Goal: Task Accomplishment & Management: Manage account settings

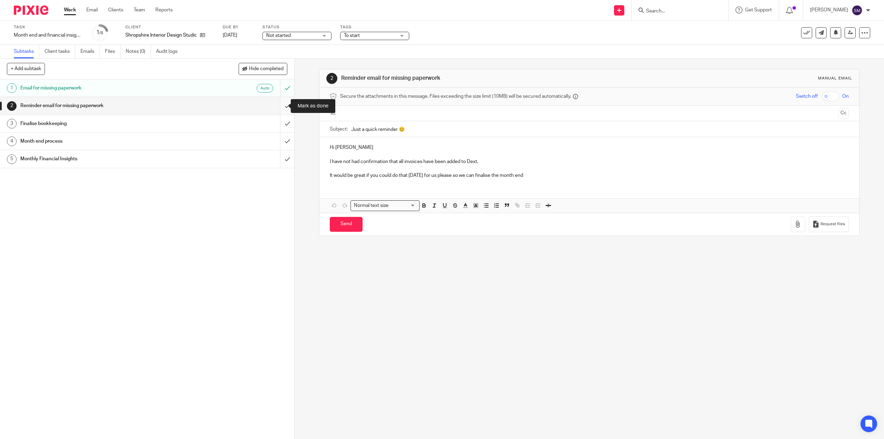
click at [282, 106] on input "submit" at bounding box center [147, 105] width 294 height 17
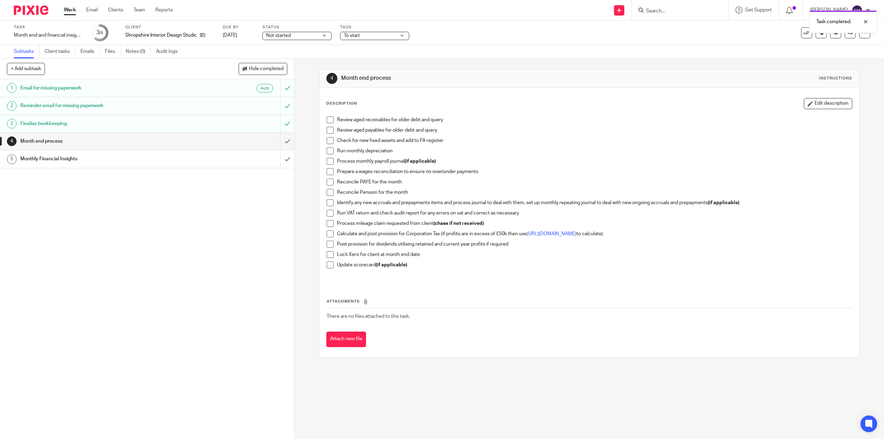
click at [328, 122] on span at bounding box center [330, 119] width 7 height 7
click at [327, 131] on span at bounding box center [330, 130] width 7 height 7
click at [329, 141] on span at bounding box center [330, 140] width 7 height 7
click at [330, 150] on span at bounding box center [330, 150] width 7 height 7
drag, startPoint x: 330, startPoint y: 160, endPoint x: 346, endPoint y: 161, distance: 15.9
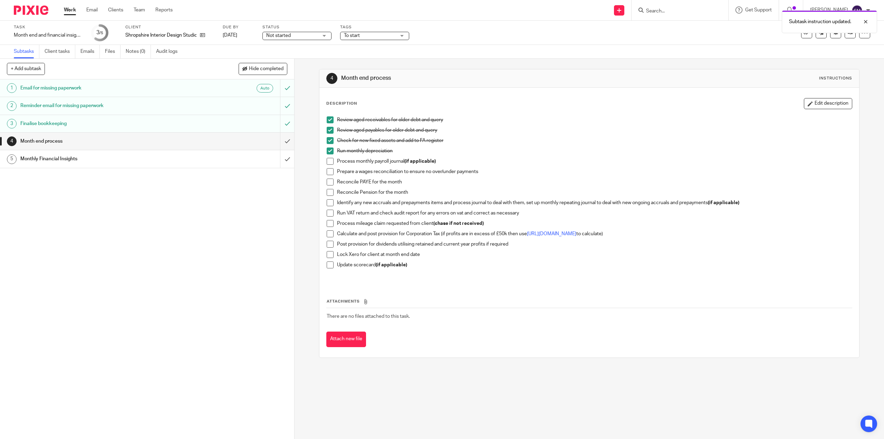
click at [330, 160] on span at bounding box center [330, 161] width 7 height 7
click at [327, 162] on span at bounding box center [330, 161] width 7 height 7
click at [328, 160] on span at bounding box center [330, 161] width 7 height 7
click at [327, 173] on span at bounding box center [330, 171] width 7 height 7
click at [328, 189] on span at bounding box center [330, 192] width 7 height 7
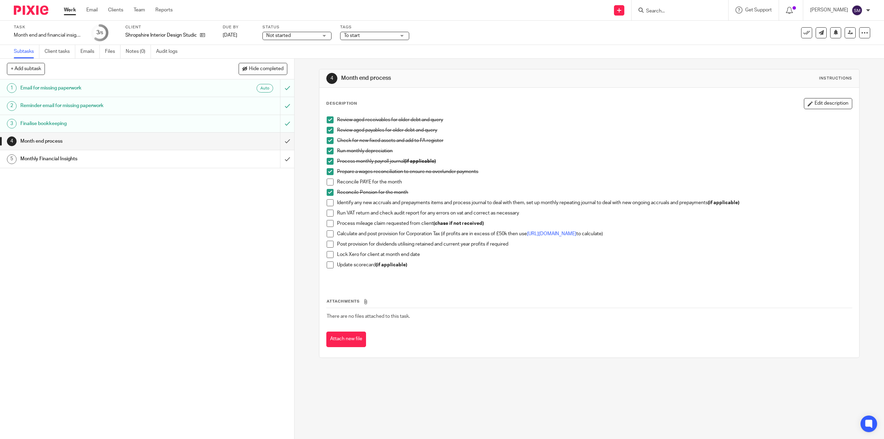
click at [564, 240] on div "Calculate and post provision for Corporation Tax (if profits are in excess of £…" at bounding box center [594, 235] width 514 height 10
click at [562, 235] on link "https://www.tax.service.gov.uk/marginal-relief-calculator/accounting-period" at bounding box center [551, 233] width 49 height 5
click at [327, 204] on span at bounding box center [330, 202] width 7 height 7
drag, startPoint x: 330, startPoint y: 215, endPoint x: 340, endPoint y: 219, distance: 10.9
click at [330, 215] on span at bounding box center [330, 213] width 7 height 7
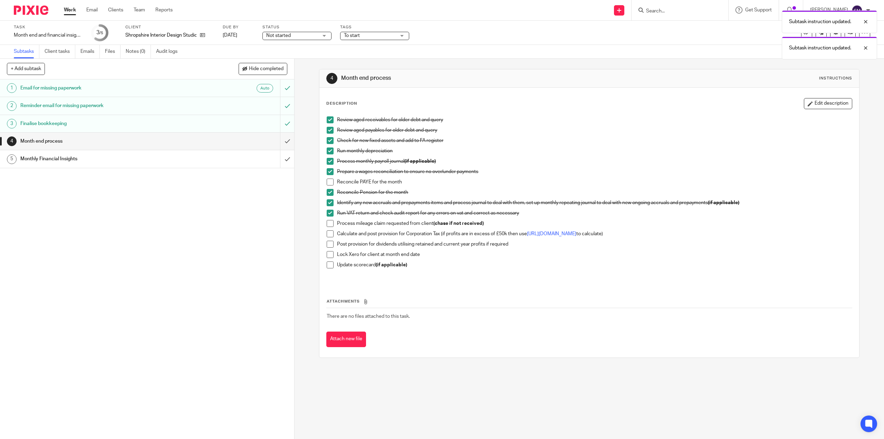
click at [331, 237] on span at bounding box center [330, 233] width 7 height 7
click at [330, 256] on span at bounding box center [330, 254] width 7 height 7
click at [327, 242] on span at bounding box center [330, 244] width 7 height 7
click at [327, 264] on span at bounding box center [330, 264] width 7 height 7
click at [281, 145] on input "submit" at bounding box center [147, 141] width 294 height 17
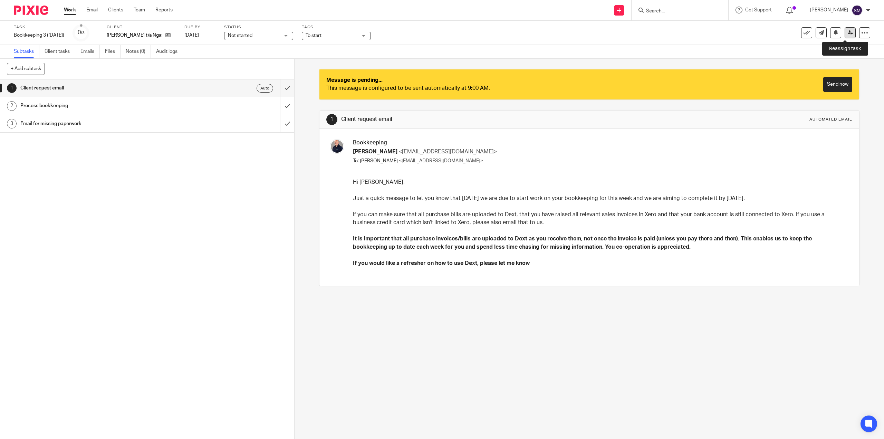
click at [848, 34] on icon at bounding box center [850, 32] width 5 height 5
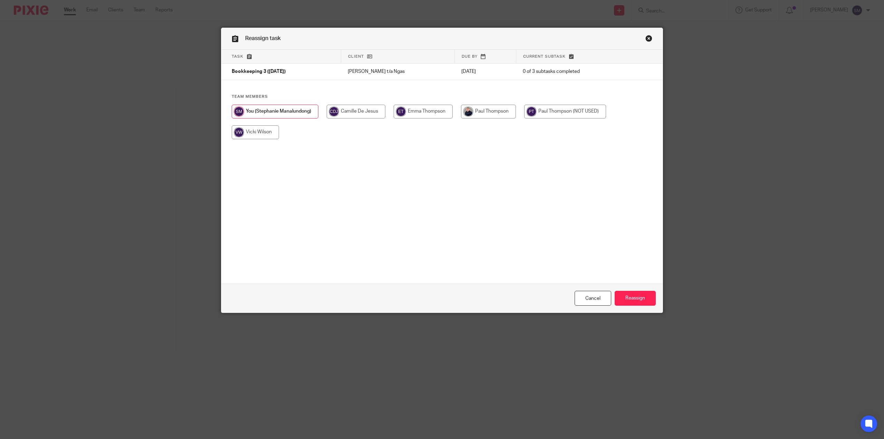
click at [491, 112] on input "radio" at bounding box center [488, 112] width 55 height 14
radio input "true"
drag, startPoint x: 642, startPoint y: 295, endPoint x: 703, endPoint y: 295, distance: 60.4
click at [642, 295] on input "Reassign" at bounding box center [635, 298] width 41 height 15
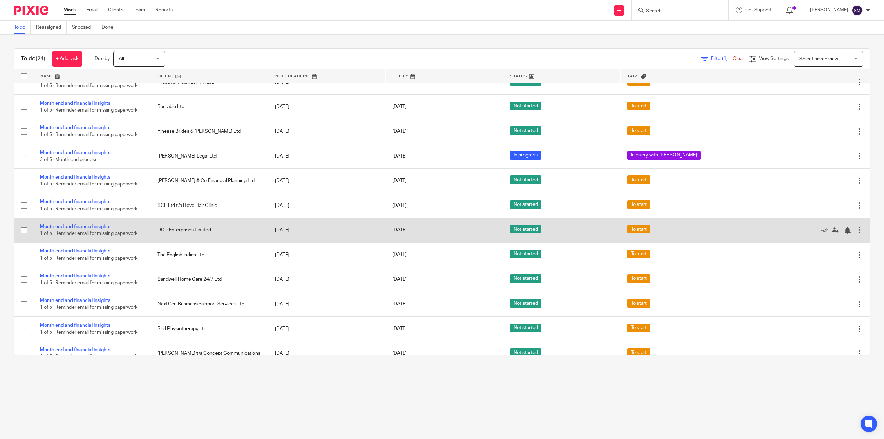
scroll to position [320, 0]
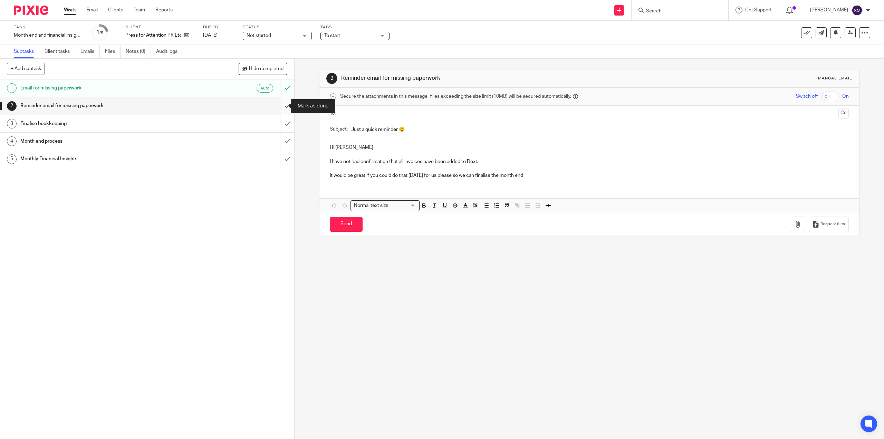
click at [277, 106] on input "submit" at bounding box center [147, 105] width 294 height 17
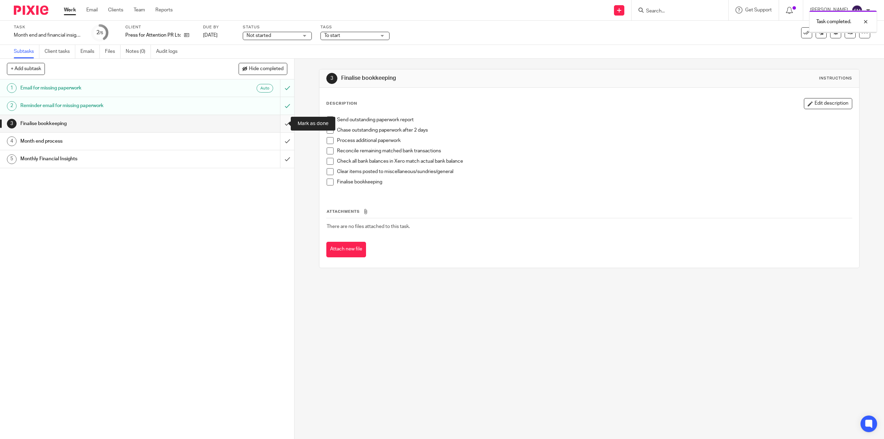
click at [279, 121] on input "submit" at bounding box center [147, 123] width 294 height 17
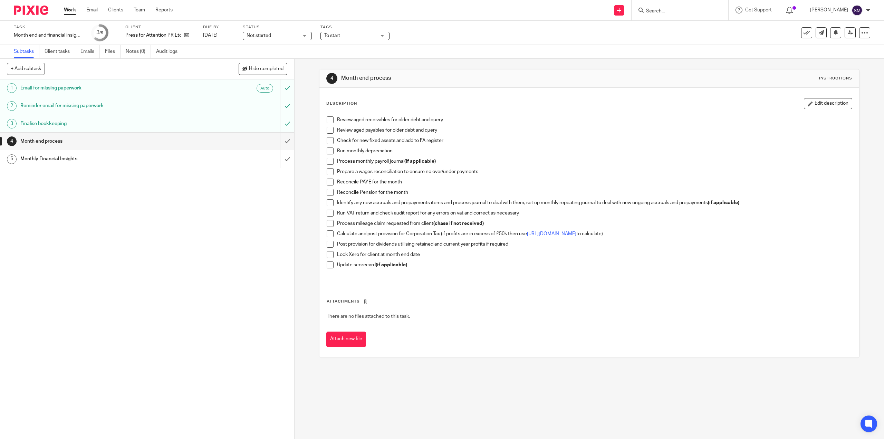
click at [330, 119] on span at bounding box center [330, 119] width 7 height 7
click at [327, 134] on li "Review aged payables for older debt and query" at bounding box center [589, 132] width 525 height 10
click at [329, 131] on span at bounding box center [330, 130] width 7 height 7
drag, startPoint x: 330, startPoint y: 140, endPoint x: 330, endPoint y: 144, distance: 3.5
click at [330, 140] on span at bounding box center [330, 140] width 7 height 7
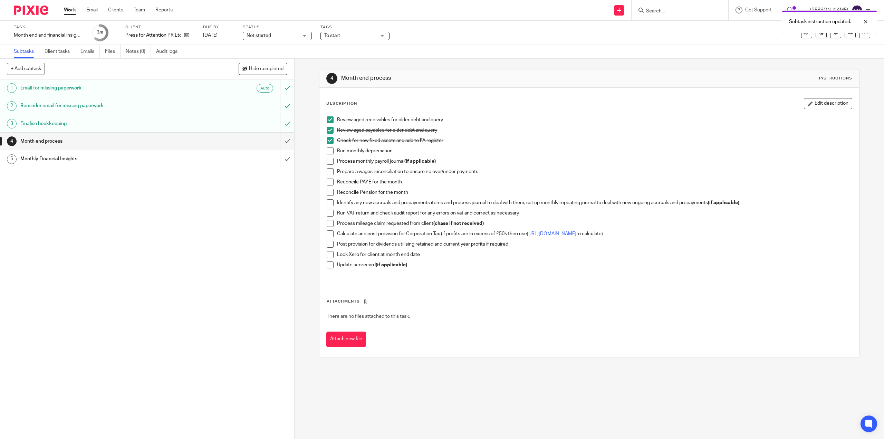
click at [328, 150] on span at bounding box center [330, 150] width 7 height 7
click at [327, 161] on span at bounding box center [330, 161] width 7 height 7
click at [327, 172] on span at bounding box center [330, 171] width 7 height 7
click at [327, 191] on span at bounding box center [330, 192] width 7 height 7
click at [331, 223] on span at bounding box center [330, 223] width 7 height 7
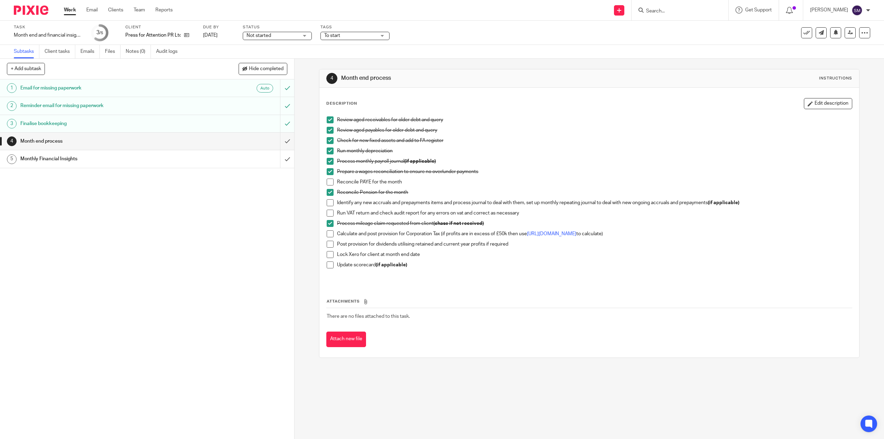
click at [329, 236] on span at bounding box center [330, 233] width 7 height 7
click at [329, 245] on span at bounding box center [330, 244] width 7 height 7
click at [329, 257] on span at bounding box center [330, 254] width 7 height 7
click at [328, 264] on span at bounding box center [330, 264] width 7 height 7
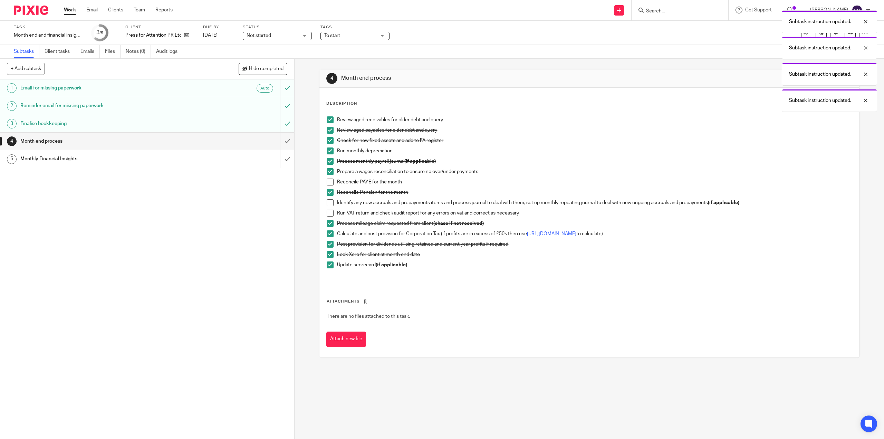
click at [327, 213] on span at bounding box center [330, 213] width 7 height 7
click at [331, 205] on span at bounding box center [330, 202] width 7 height 7
click at [281, 142] on input "submit" at bounding box center [147, 141] width 294 height 17
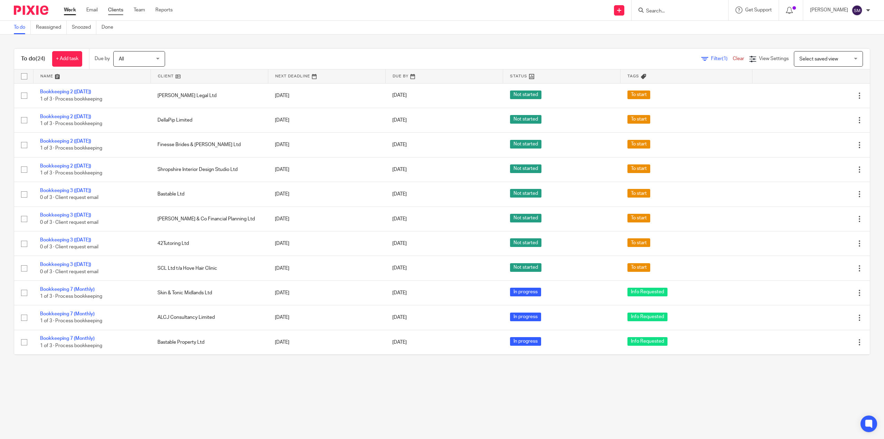
scroll to position [320, 0]
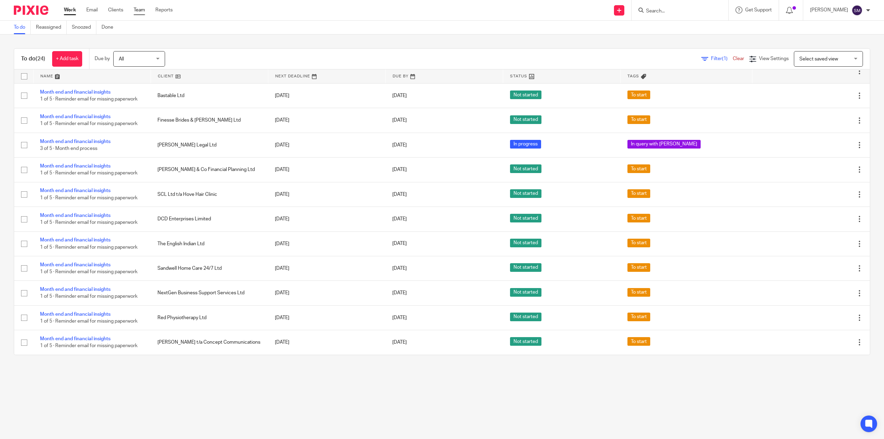
click at [136, 10] on link "Team" at bounding box center [139, 10] width 11 height 7
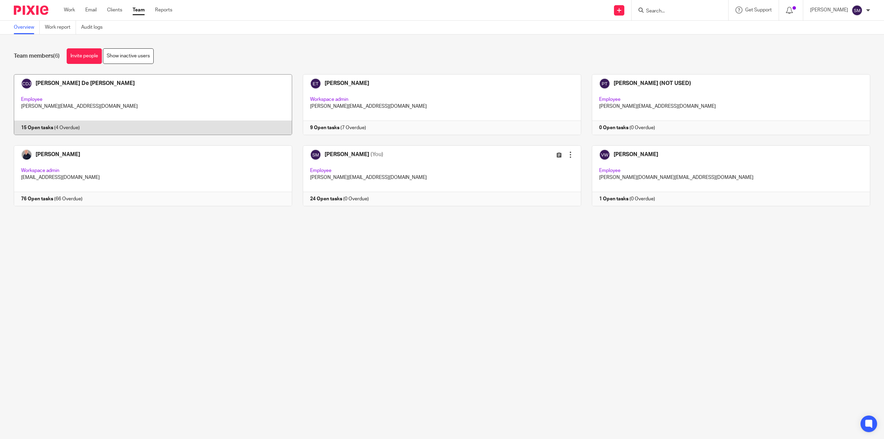
click at [39, 129] on link at bounding box center [147, 104] width 289 height 61
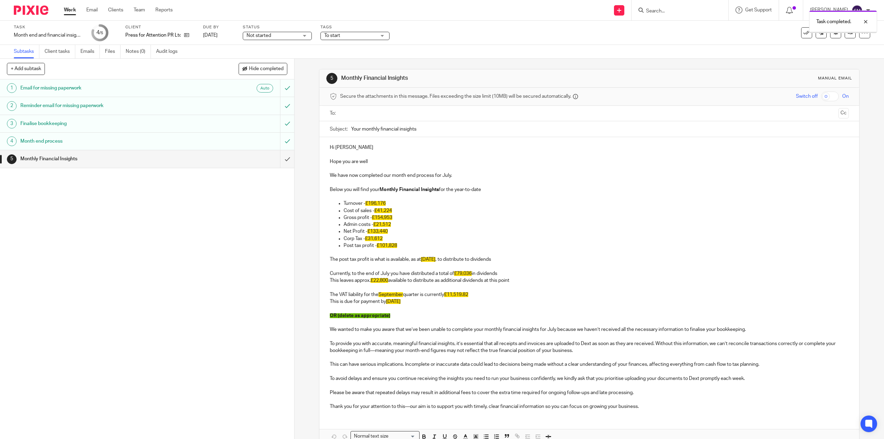
click at [279, 162] on input "submit" at bounding box center [147, 158] width 294 height 17
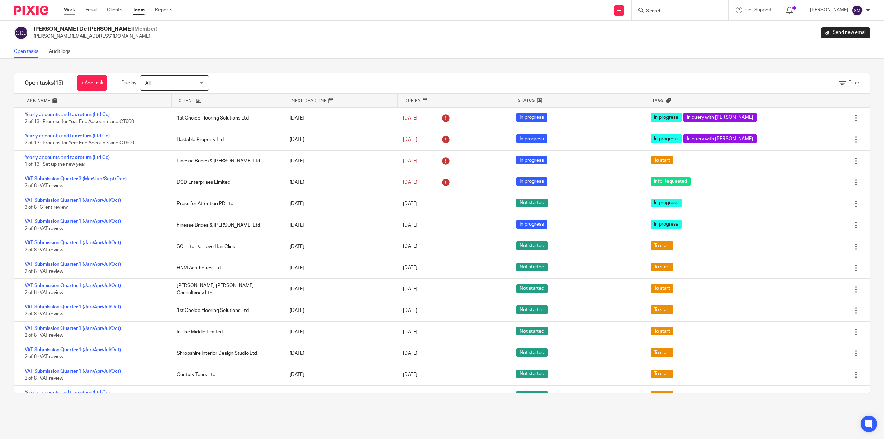
click at [69, 8] on link "Work" at bounding box center [69, 10] width 11 height 7
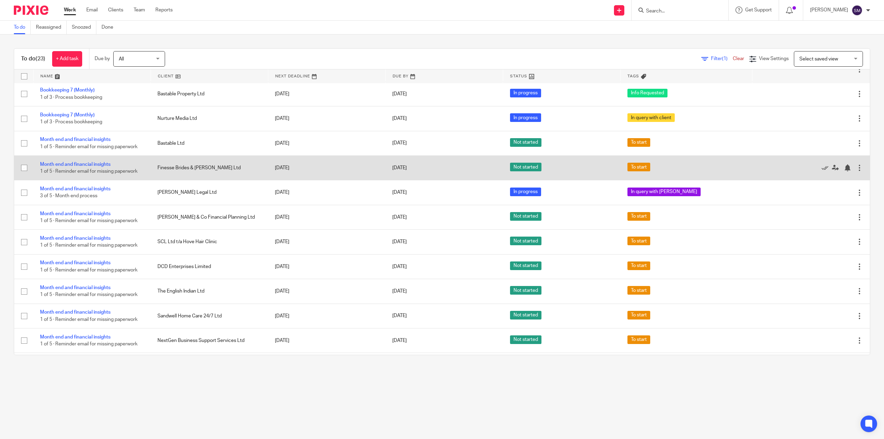
scroll to position [276, 0]
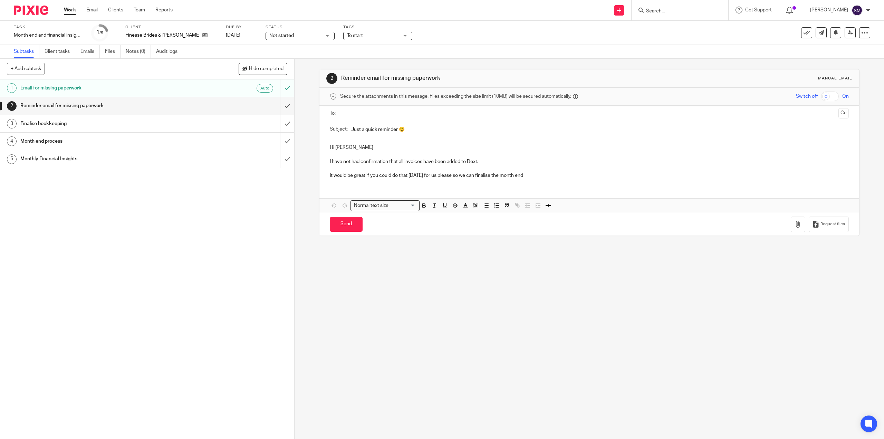
click at [269, 37] on span "Not started" at bounding box center [281, 35] width 25 height 5
click at [259, 58] on li "In progress" at bounding box center [279, 61] width 68 height 14
click at [359, 33] on span "To start" at bounding box center [373, 35] width 52 height 7
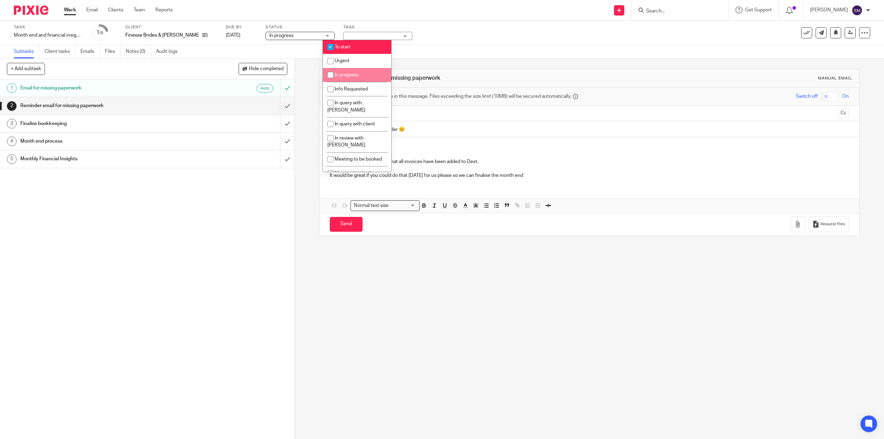
click at [354, 75] on span "In progress" at bounding box center [347, 75] width 24 height 5
checkbox input "true"
click at [354, 47] on li "To start" at bounding box center [357, 47] width 68 height 14
checkbox input "false"
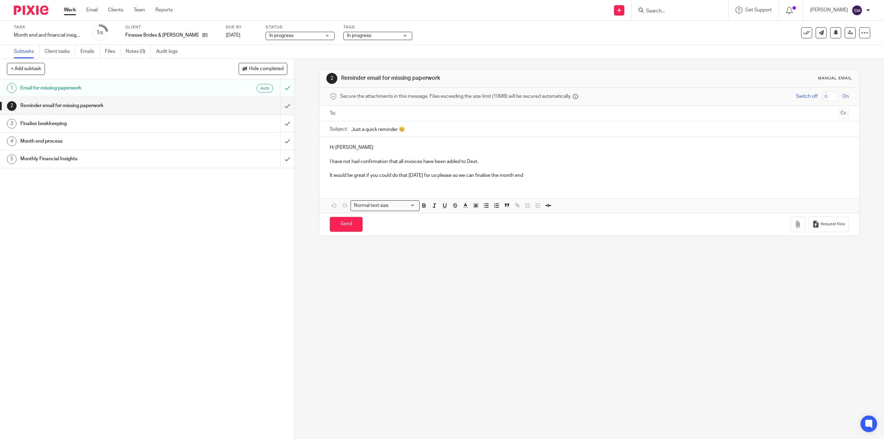
click at [189, 219] on div "1 Email for missing paperwork Auto 2 Reminder email for missing paperwork 3 Fin…" at bounding box center [147, 258] width 294 height 359
click at [281, 105] on input "submit" at bounding box center [147, 105] width 294 height 17
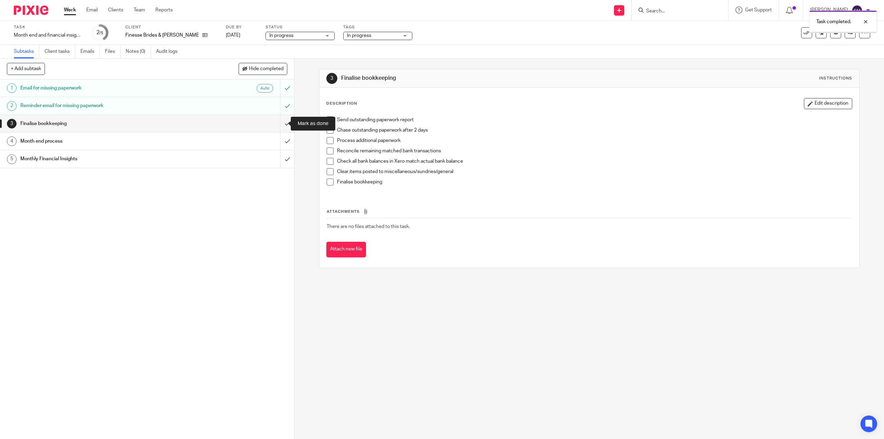
click at [281, 122] on input "submit" at bounding box center [147, 123] width 294 height 17
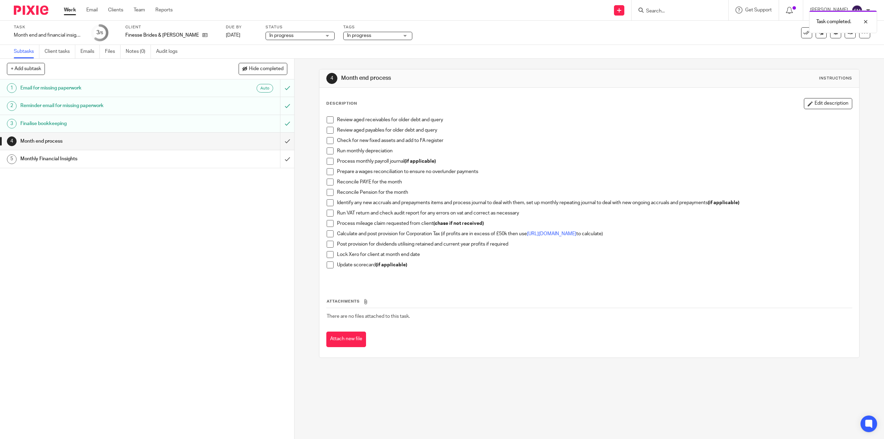
click at [54, 144] on h1 "Month end process" at bounding box center [104, 141] width 169 height 10
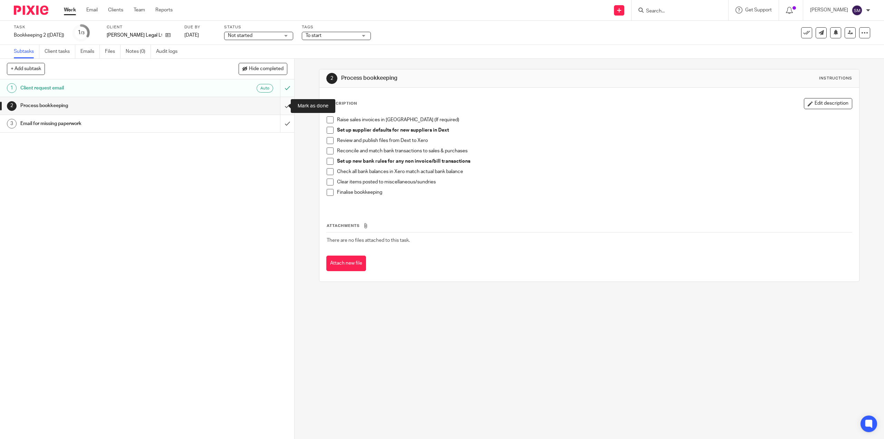
click at [280, 105] on input "submit" at bounding box center [147, 105] width 294 height 17
click at [282, 110] on input "submit" at bounding box center [147, 105] width 294 height 17
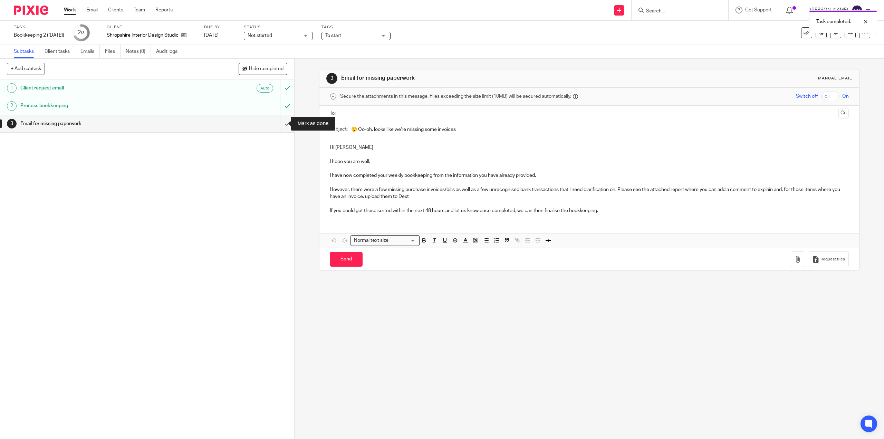
drag, startPoint x: 281, startPoint y: 125, endPoint x: 314, endPoint y: 113, distance: 34.4
click at [282, 125] on input "submit" at bounding box center [147, 123] width 294 height 17
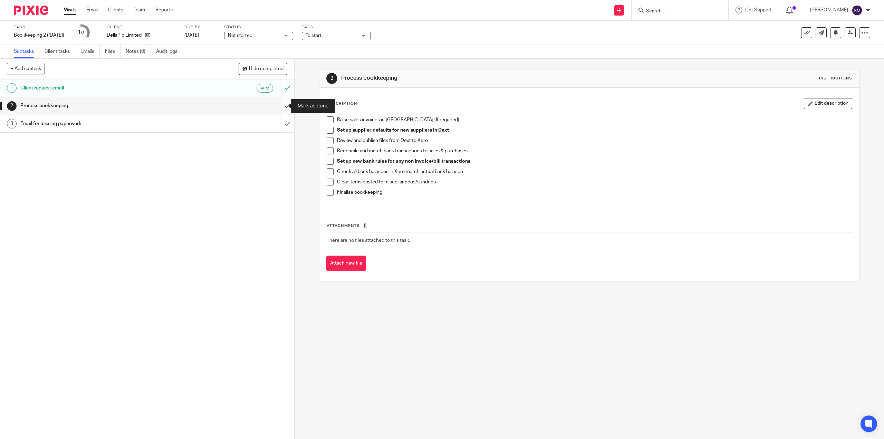
click at [282, 108] on input "submit" at bounding box center [147, 105] width 294 height 17
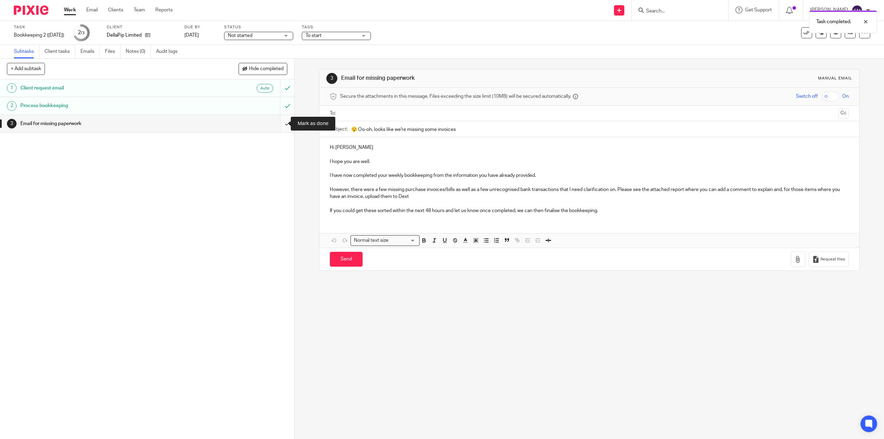
click at [278, 126] on input "submit" at bounding box center [147, 123] width 294 height 17
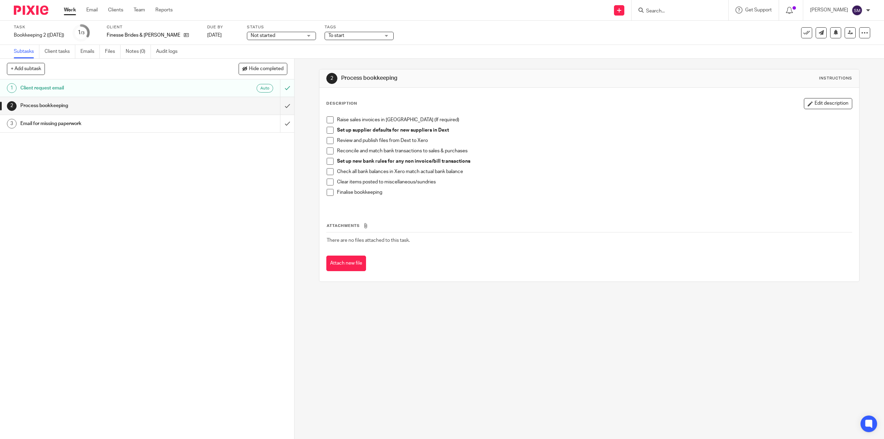
click at [287, 36] on div "Not started Not started" at bounding box center [281, 36] width 69 height 8
drag, startPoint x: 258, startPoint y: 58, endPoint x: 264, endPoint y: 58, distance: 6.2
click at [258, 58] on li "In progress" at bounding box center [264, 61] width 68 height 14
click at [334, 33] on span "To start" at bounding box center [354, 35] width 52 height 7
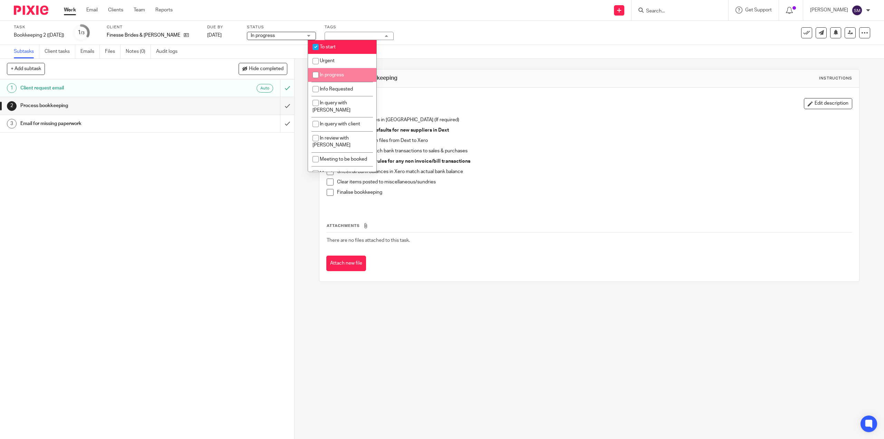
click at [334, 73] on span "In progress" at bounding box center [332, 75] width 24 height 5
checkbox input "true"
click at [343, 49] on li "To start" at bounding box center [342, 47] width 68 height 14
checkbox input "false"
click at [451, 39] on div "Task Bookkeeping 2 ([DATE]) Save Bookkeeping 2 ([DATE]) 1 /3 Client Finesse Bri…" at bounding box center [371, 33] width 714 height 17
